Goal: Communication & Community: Participate in discussion

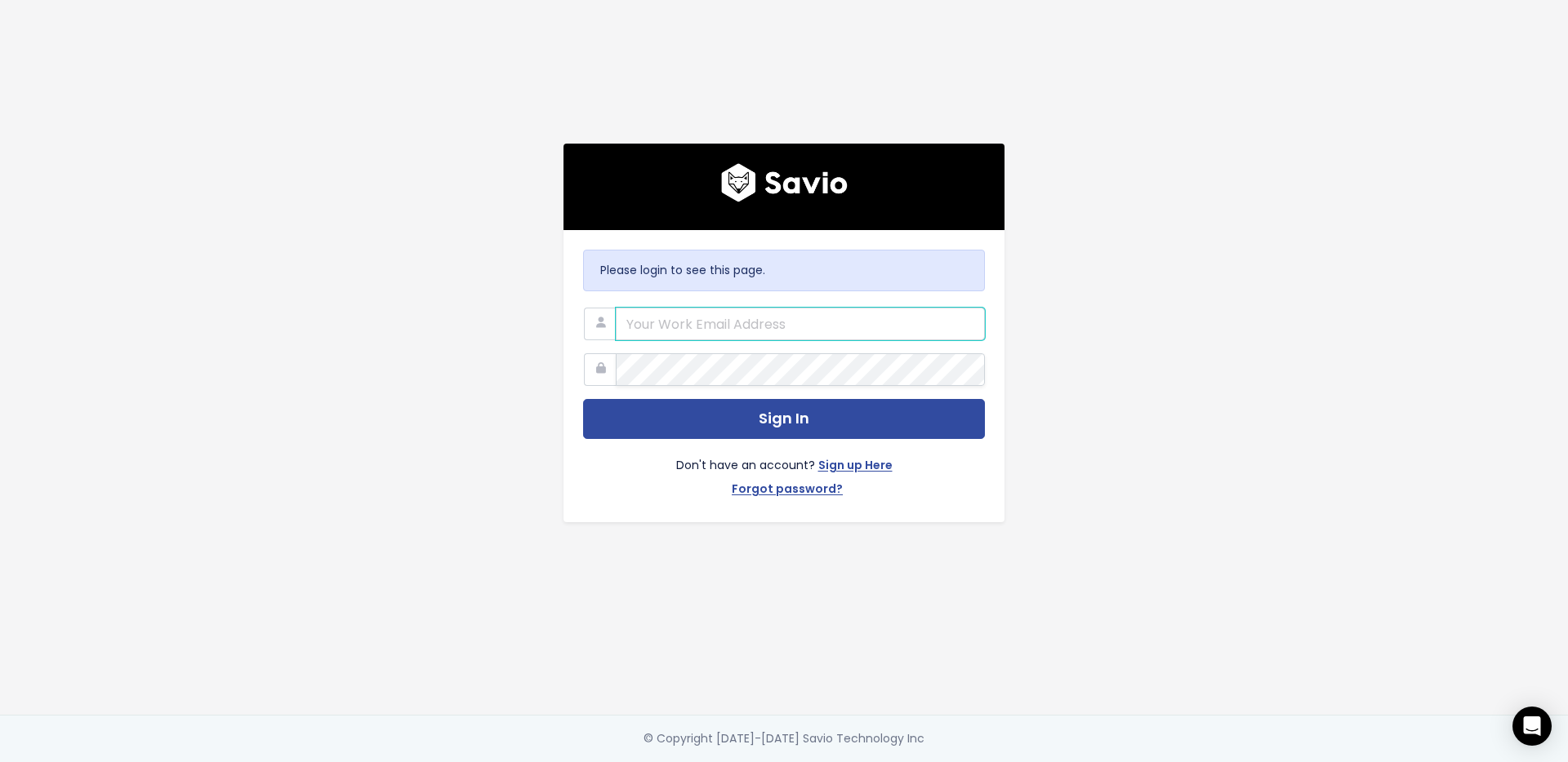
type input "[PERSON_NAME][EMAIL_ADDRESS][PERSON_NAME][DOMAIN_NAME]"
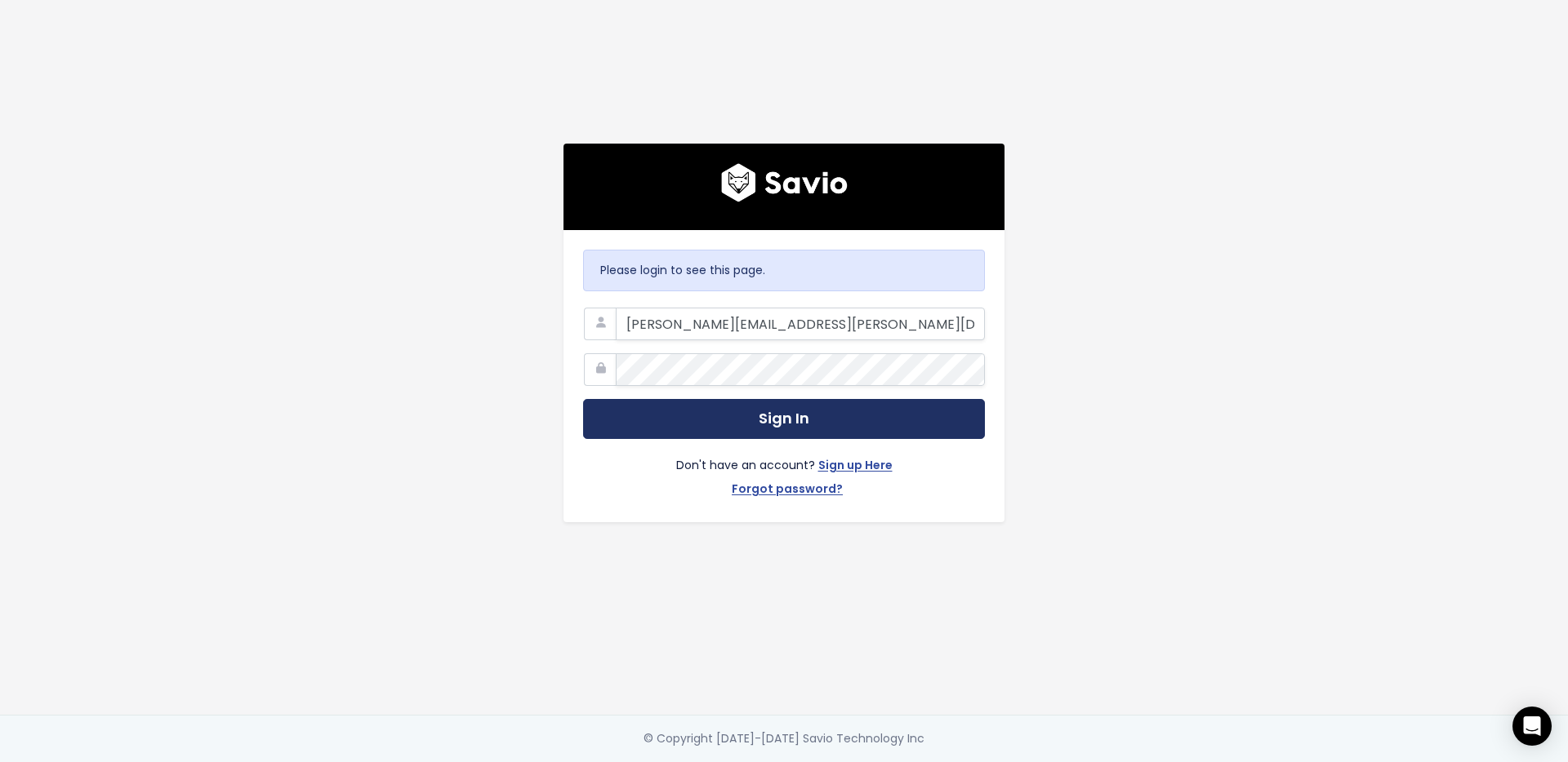
click at [880, 412] on button "Sign In" at bounding box center [784, 419] width 402 height 40
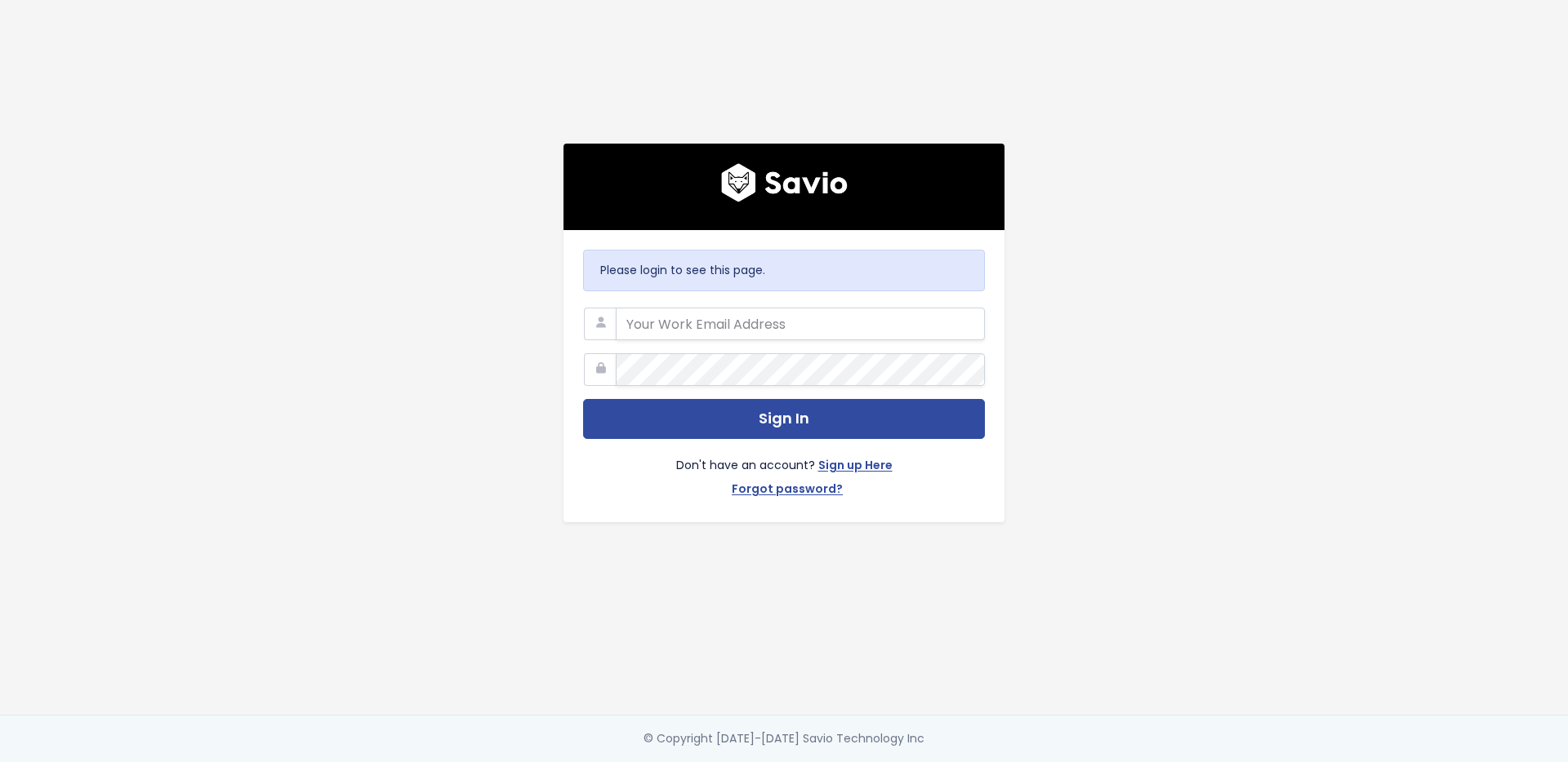
click at [957, 762] on com-1password-button at bounding box center [784, 762] width 1568 height 0
type input "roslyn.horsfield@cubiko.com.au"
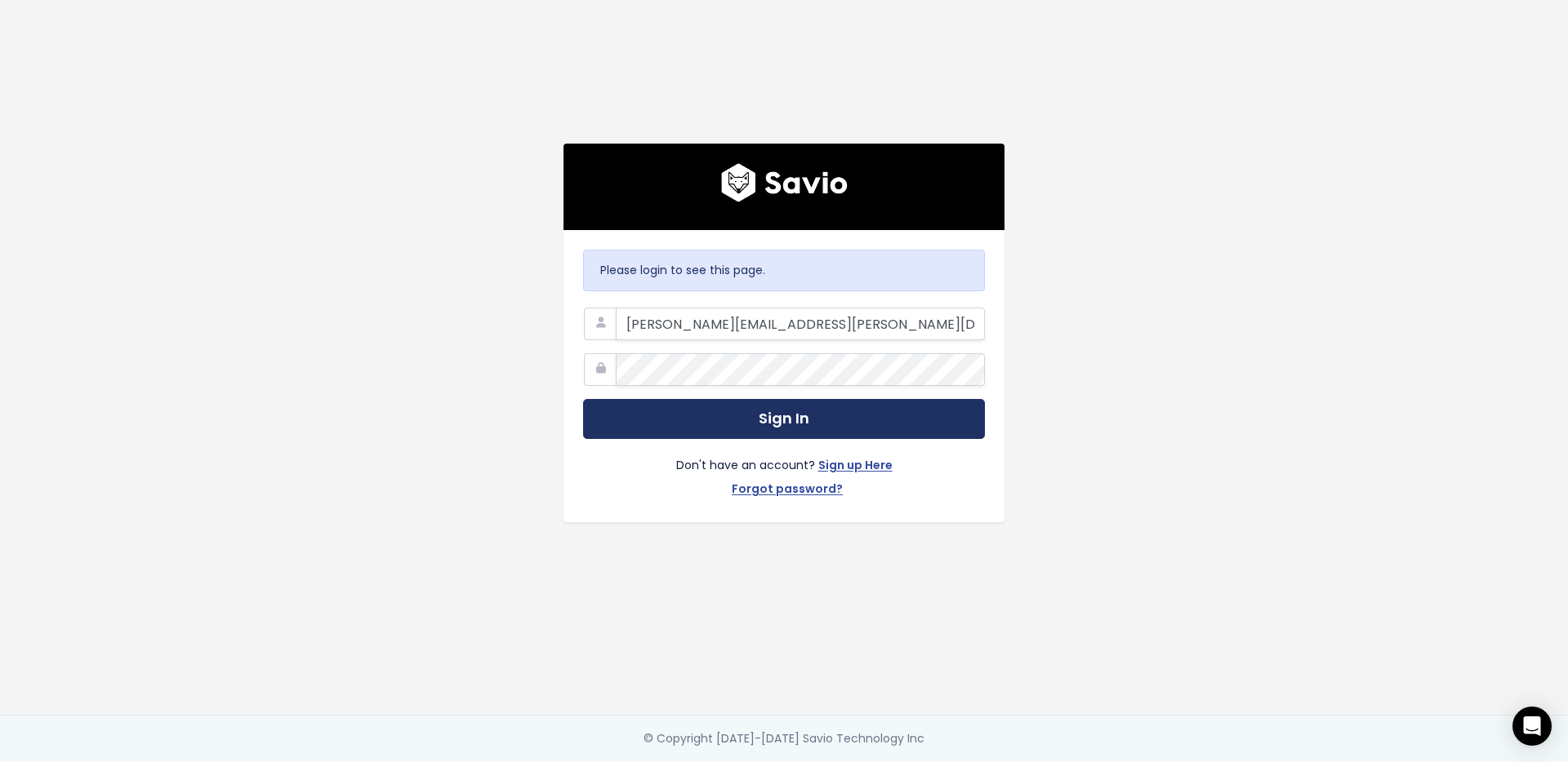
click at [874, 411] on button "Sign In" at bounding box center [784, 419] width 402 height 40
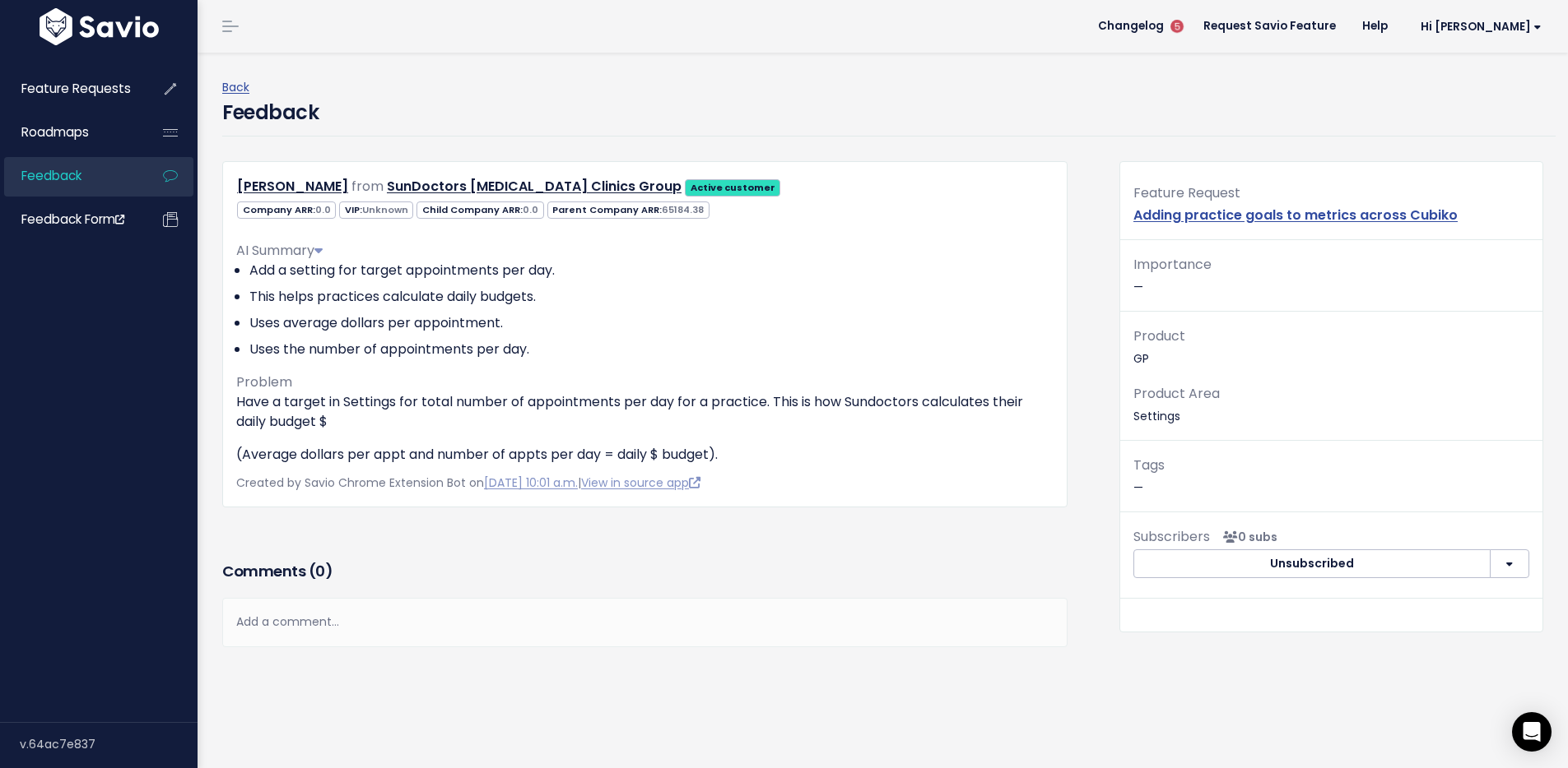
click at [298, 620] on div "Add a comment..." at bounding box center [645, 623] width 845 height 49
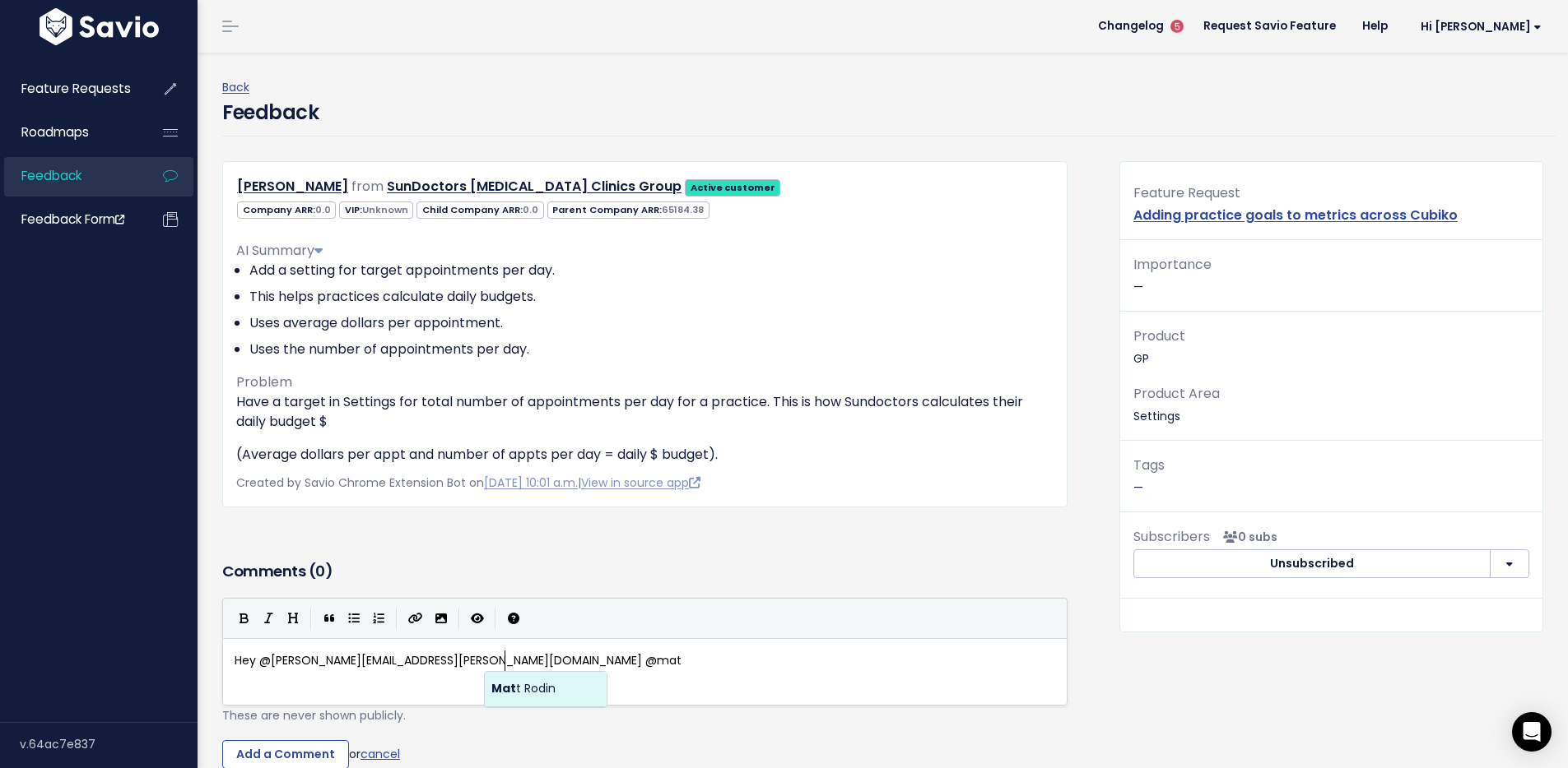
scroll to position [5, 273]
type textarea "Hey @amanda.johnson@cubiko.com.au @matthew.rodin@cubiko.com.au this one is"
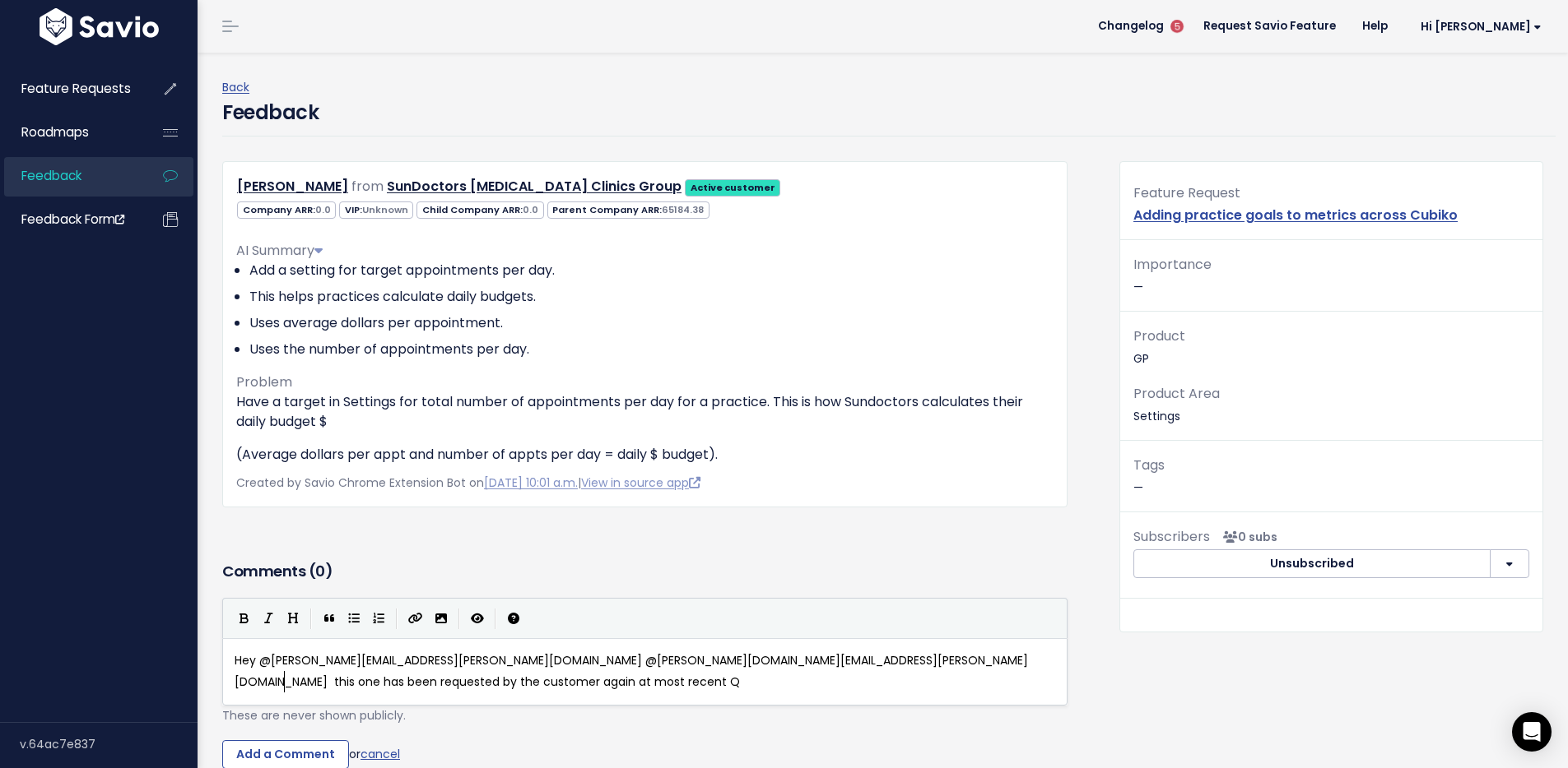
scroll to position [5, 363]
type textarea "has been requested by the customer again at most recent QBR"
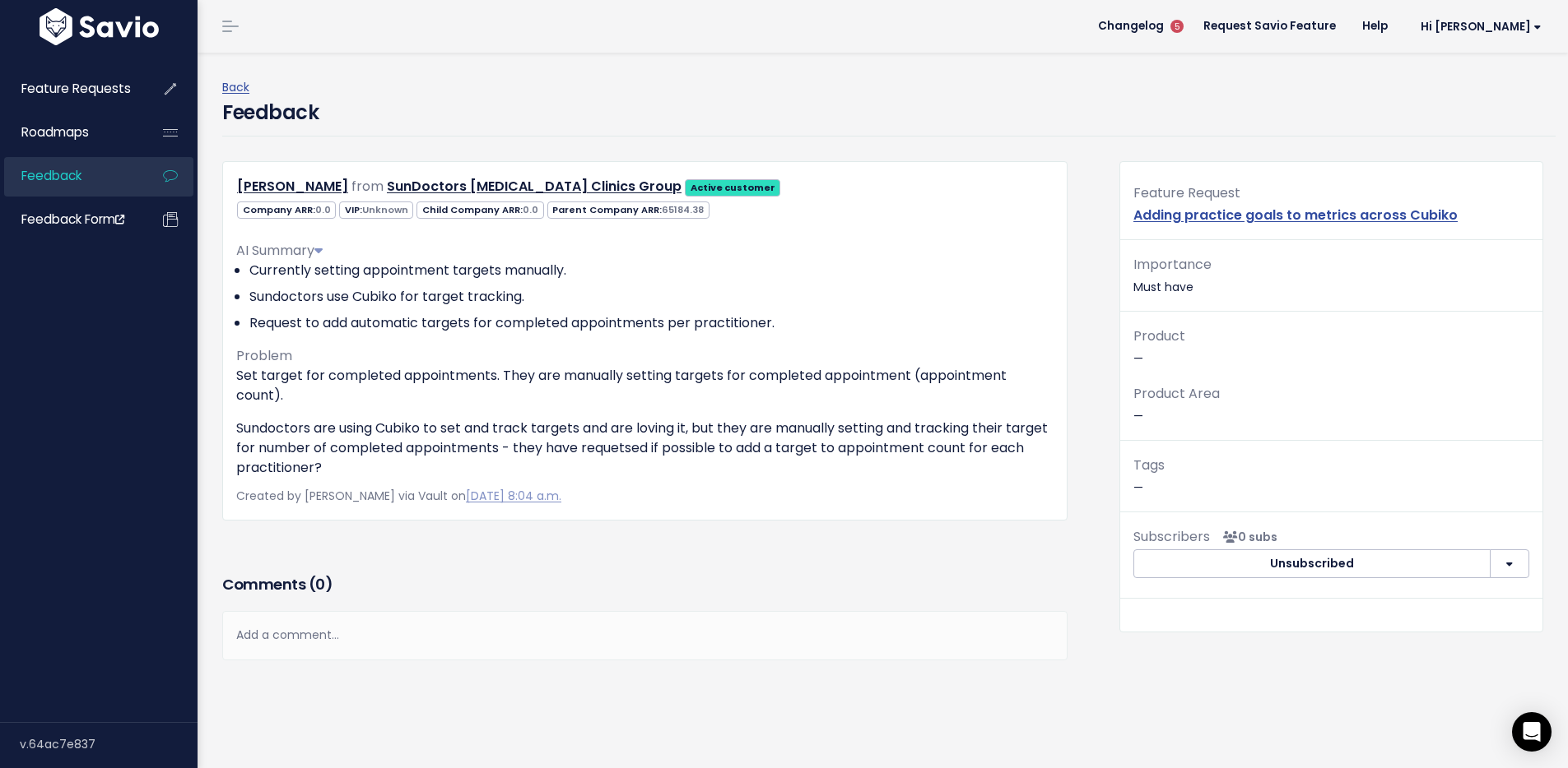
click at [410, 630] on div "Add a comment..." at bounding box center [645, 635] width 845 height 49
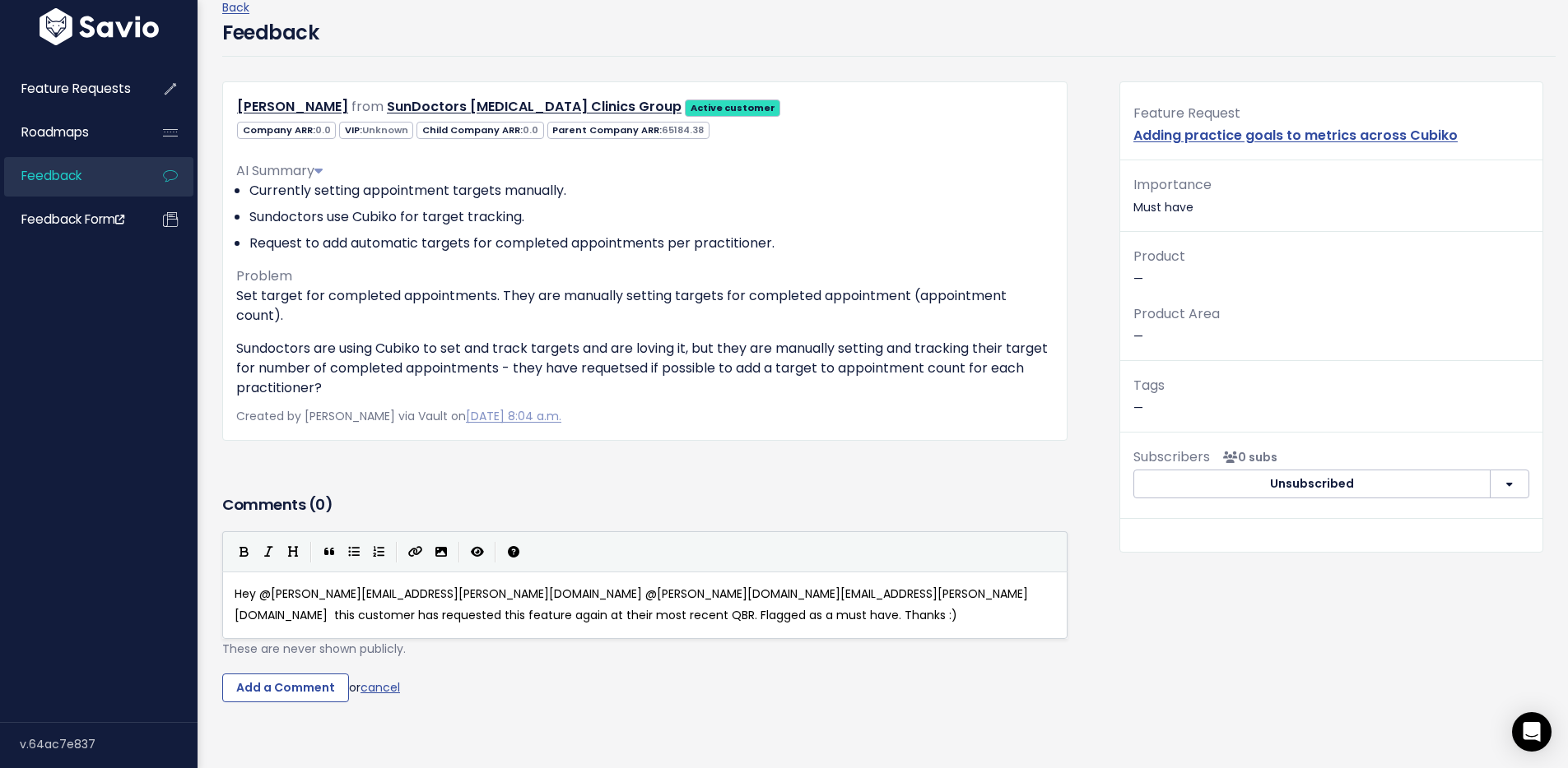
scroll to position [94, 0]
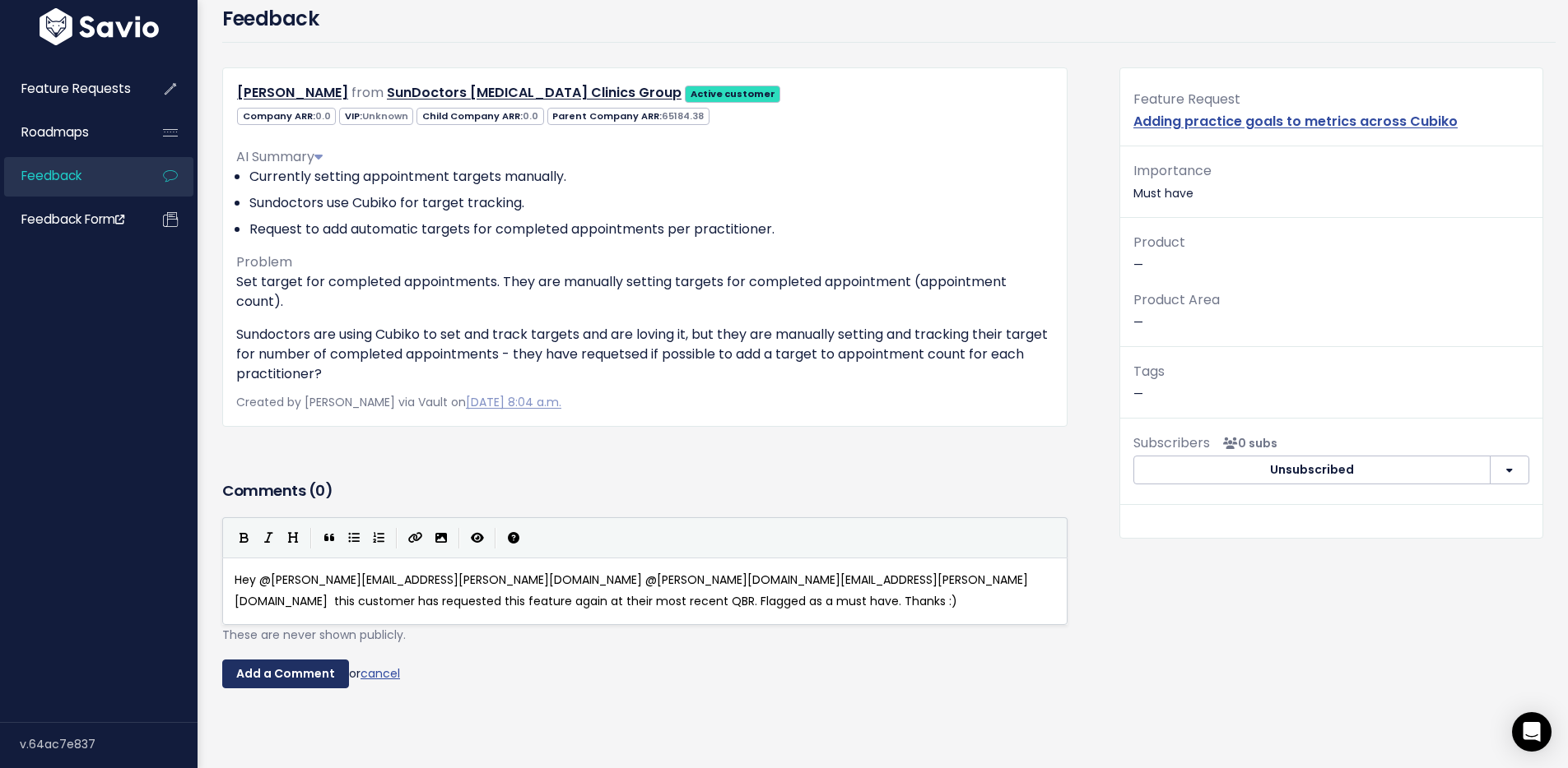
type textarea "Hey @[PERSON_NAME][EMAIL_ADDRESS][PERSON_NAME][DOMAIN_NAME] @[PERSON_NAME][DOMA…"
click at [305, 672] on input "Add a Comment" at bounding box center [285, 674] width 126 height 30
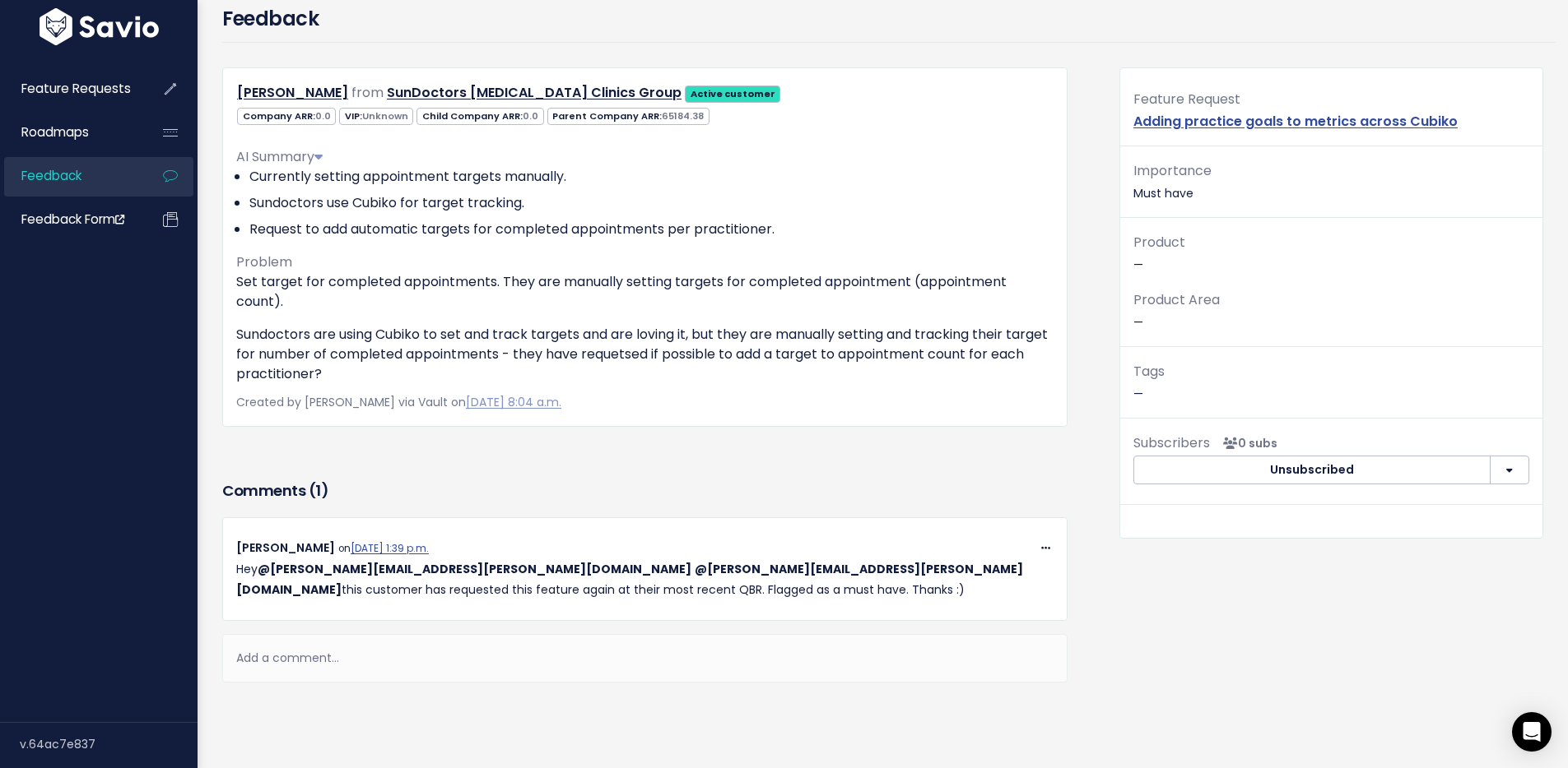
drag, startPoint x: 511, startPoint y: 591, endPoint x: 229, endPoint y: 569, distance: 282.9
click at [229, 569] on div "Copy Link Quote Reply Edit Delete Roslyn Horsfield on Sept. 11, 2025, 1:39 p.m.…" at bounding box center [645, 569] width 842 height 62
copy p "Hey @amanda.johnson@cubiko.com.au @matthew.rodin@cubiko.com.au this customer ha…"
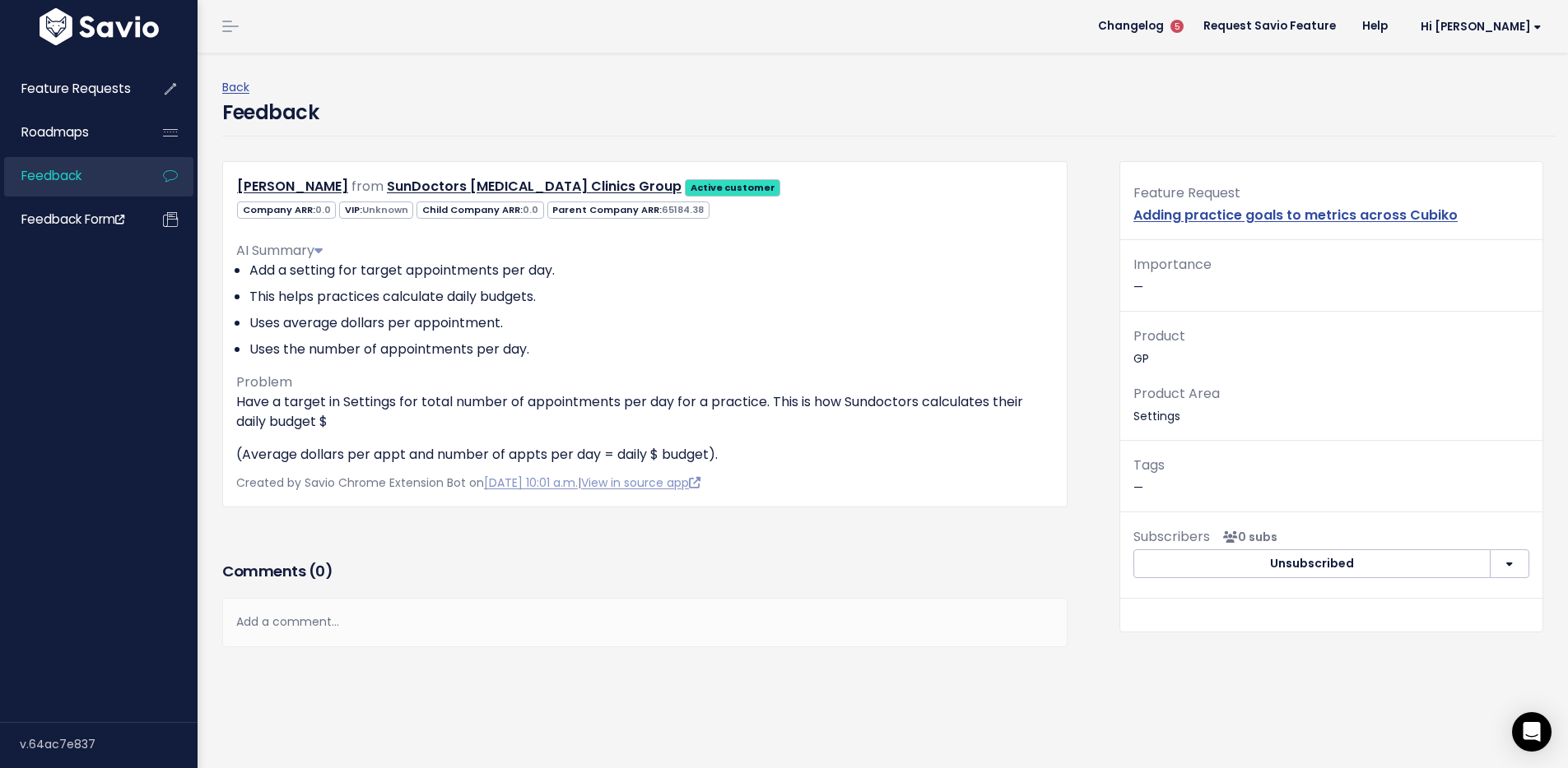
click at [347, 625] on div "Add a comment..." at bounding box center [645, 623] width 845 height 49
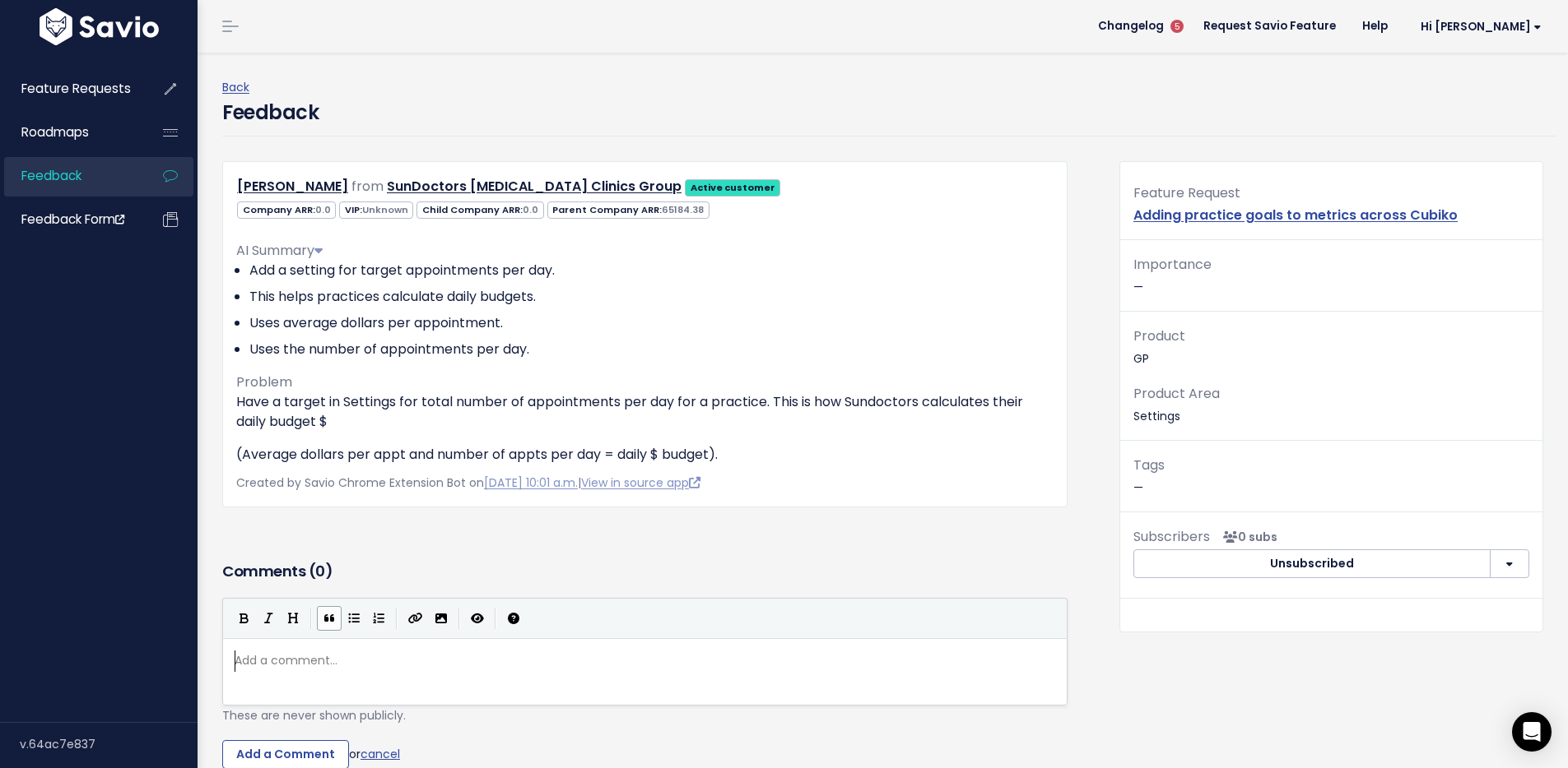
scroll to position [5, 0]
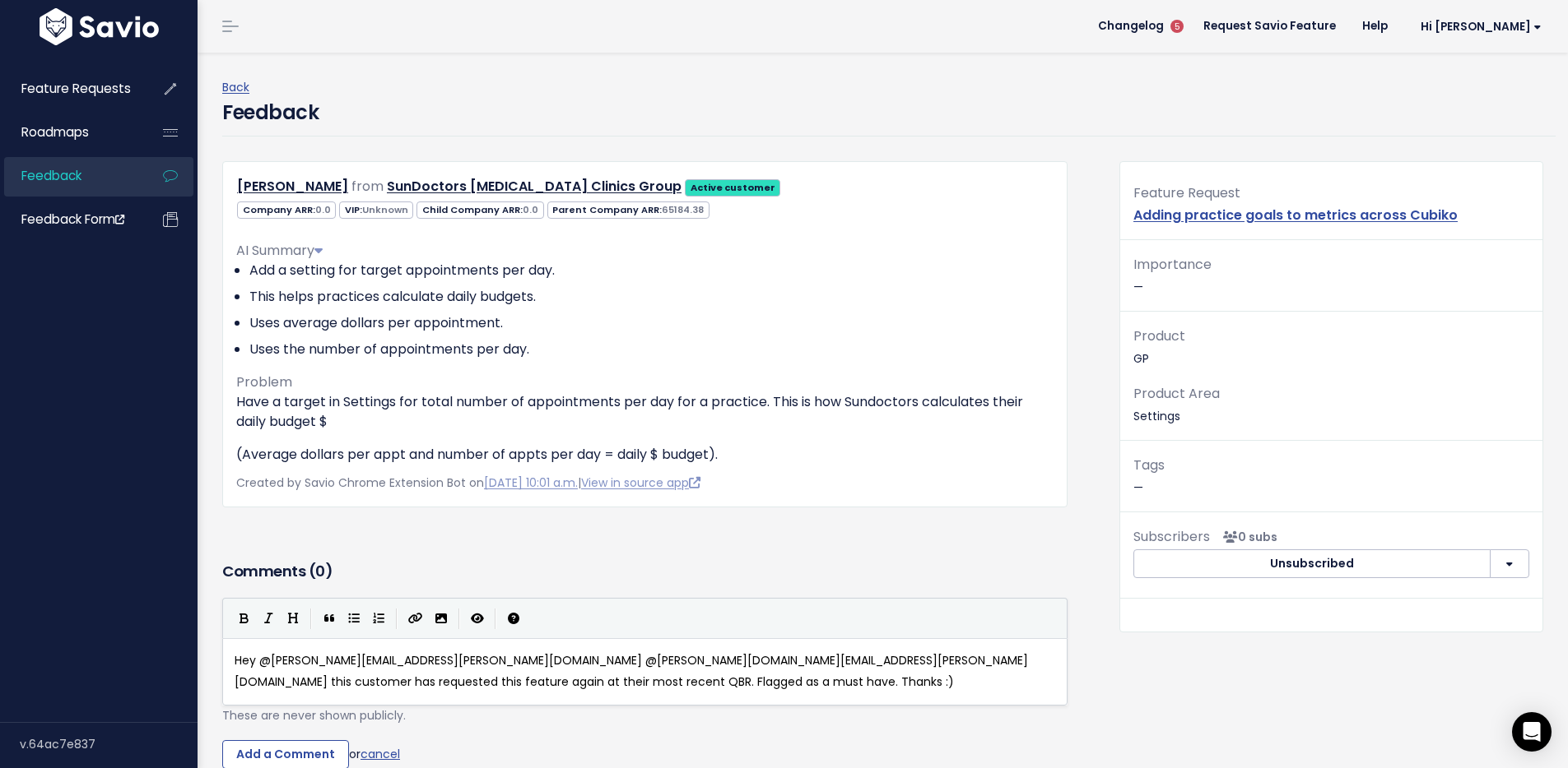
click at [248, 661] on span "Hey @amanda.johnson@cubiko.com.au @matthew.rodin@cubiko.com.au this customer ha…" at bounding box center [631, 671] width 793 height 37
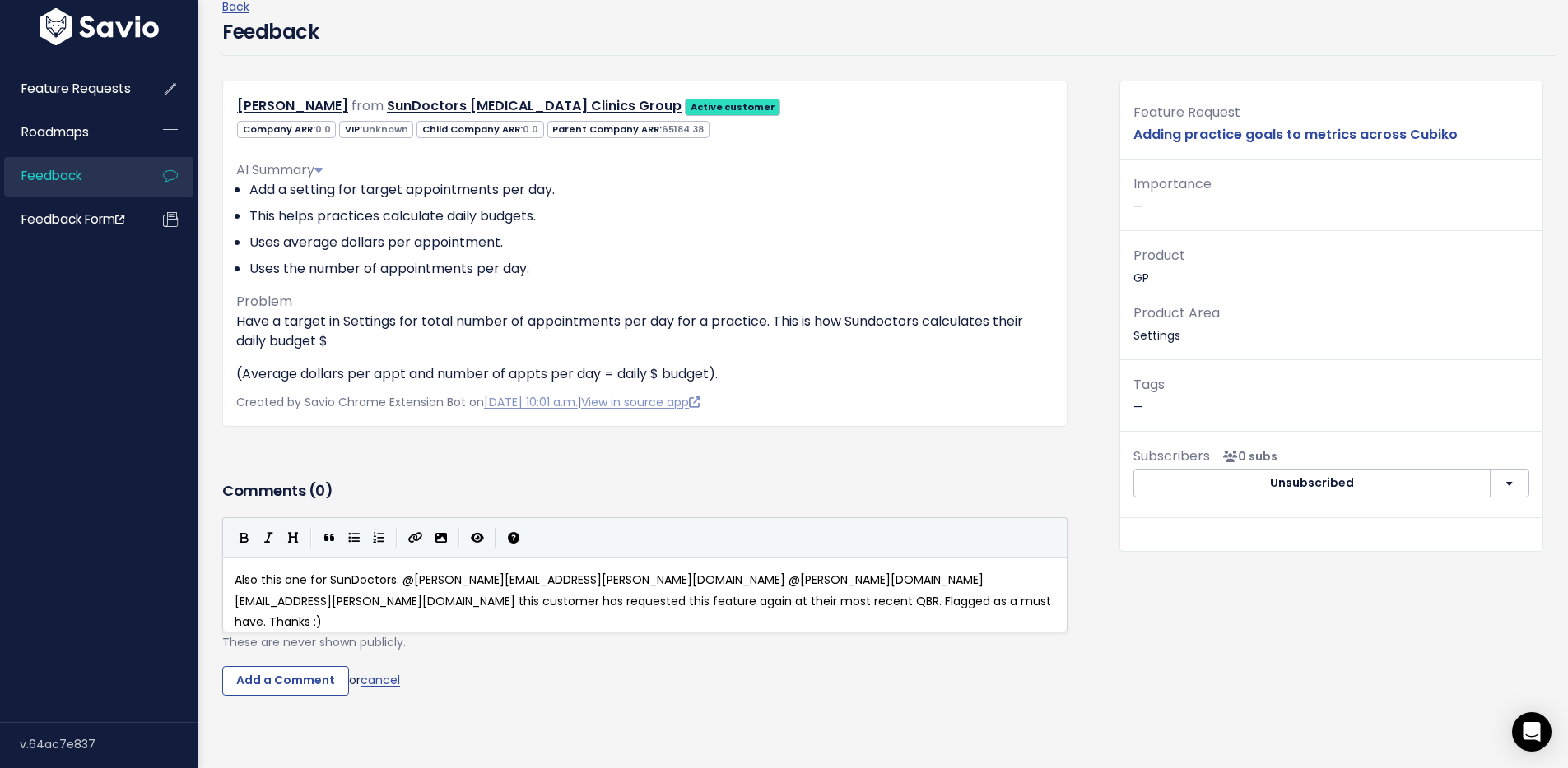
scroll to position [89, 0]
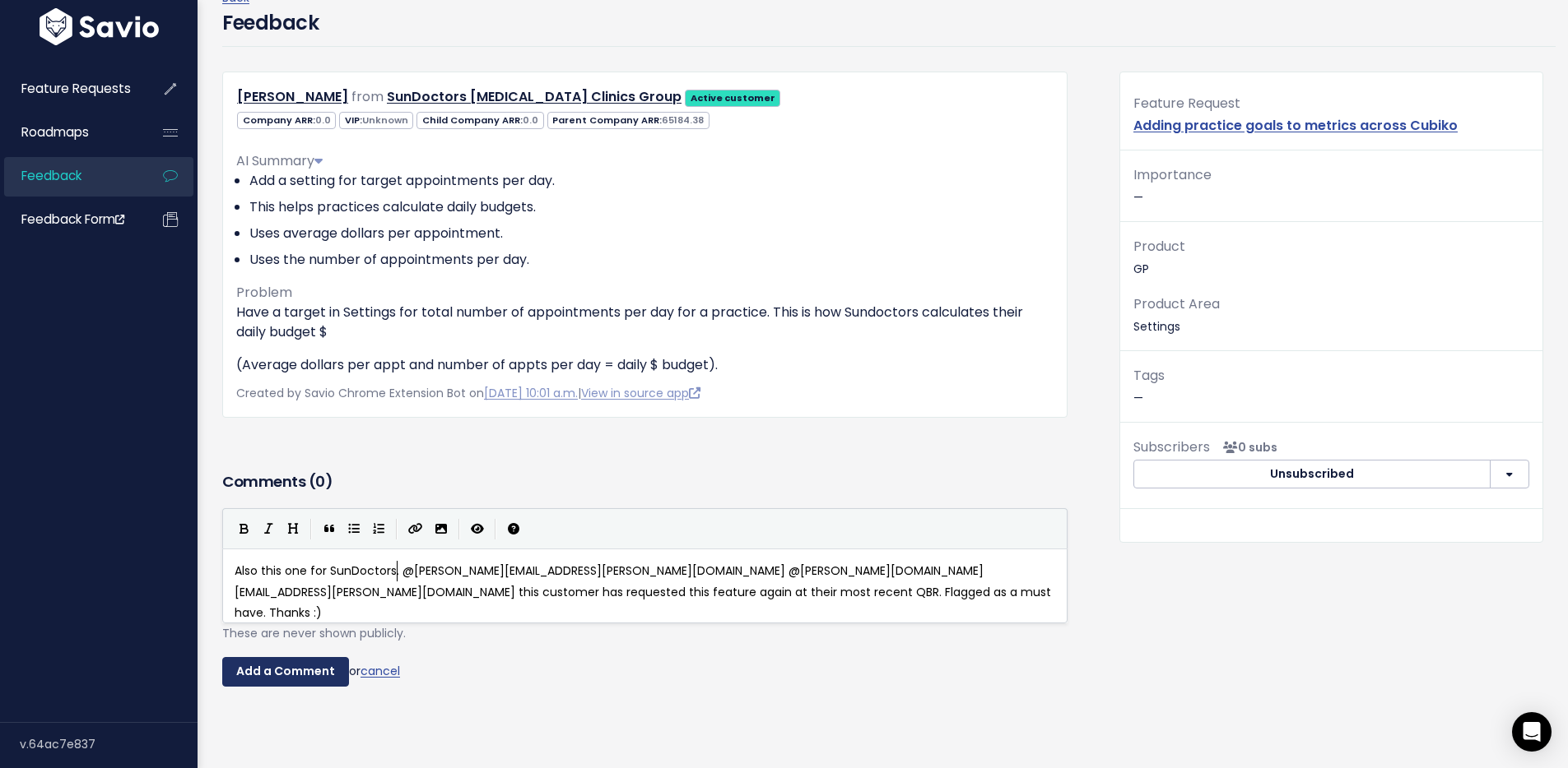
type textarea "Also this one for SunDoctors."
click at [281, 668] on input "Add a Comment" at bounding box center [285, 671] width 126 height 30
